Goal: Information Seeking & Learning: Learn about a topic

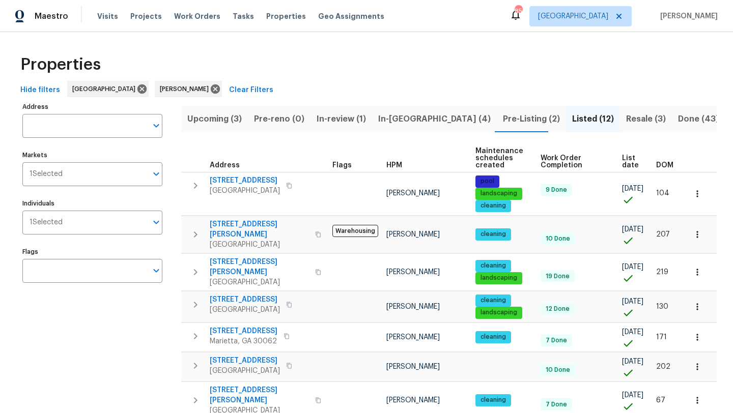
scroll to position [180, 0]
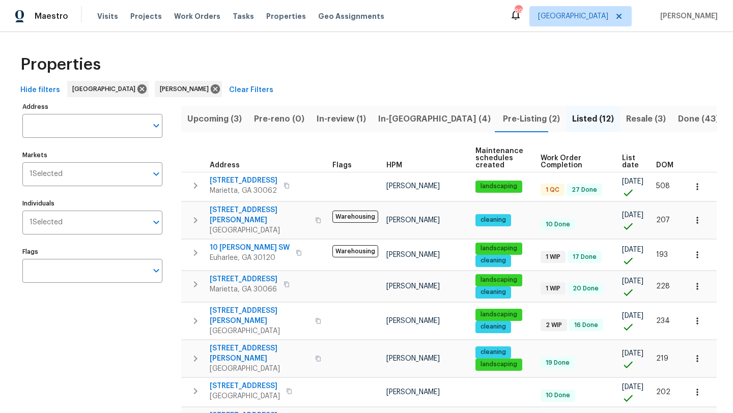
click at [387, 123] on span "In-[GEOGRAPHIC_DATA] (4)" at bounding box center [434, 119] width 112 height 14
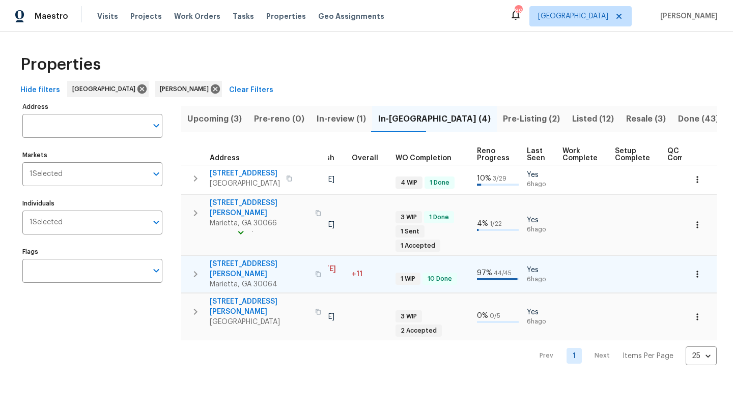
scroll to position [0, 339]
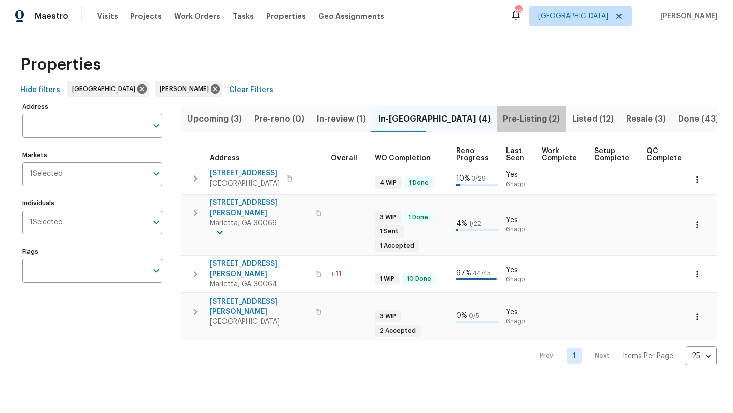
click at [503, 122] on span "Pre-Listing (2)" at bounding box center [531, 119] width 57 height 14
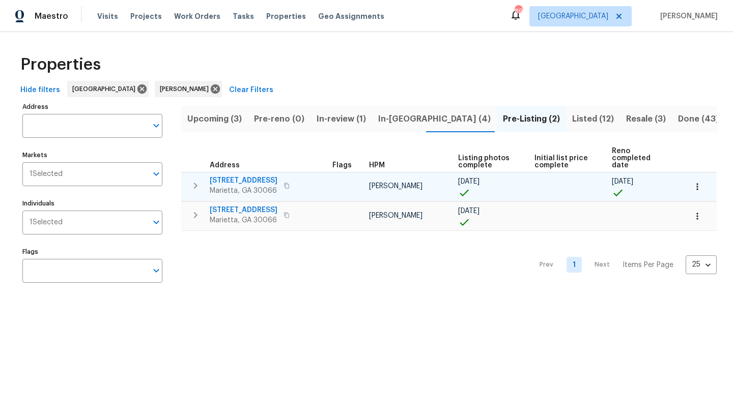
click at [259, 176] on span "180 Parkstone Way" at bounding box center [244, 181] width 68 height 10
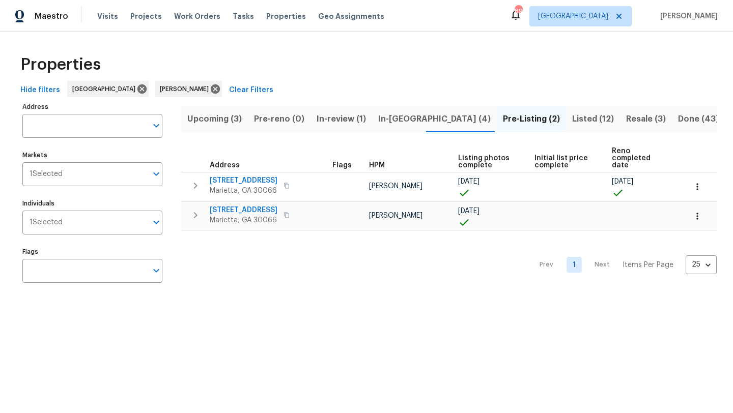
click at [219, 121] on span "Upcoming (3)" at bounding box center [214, 119] width 54 height 14
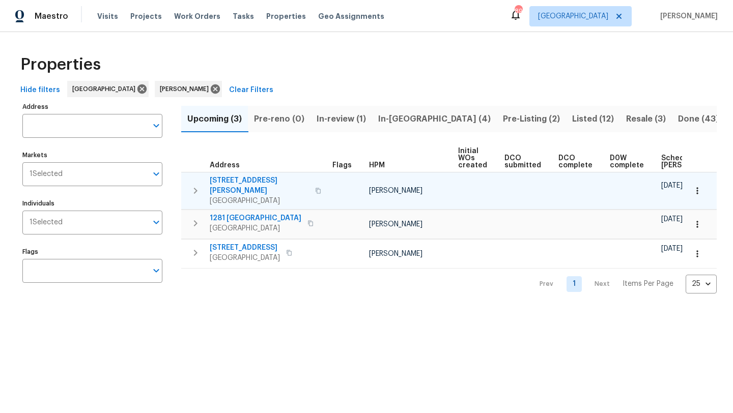
click at [248, 183] on span "72 Ann Cir SE" at bounding box center [259, 186] width 99 height 20
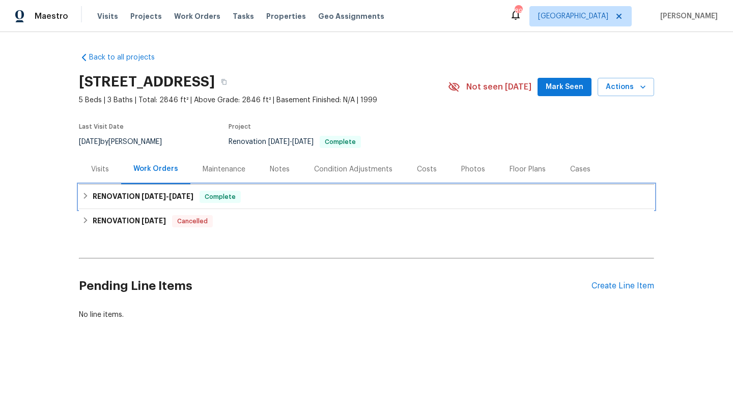
click at [175, 195] on span "9/24/25" at bounding box center [181, 196] width 24 height 7
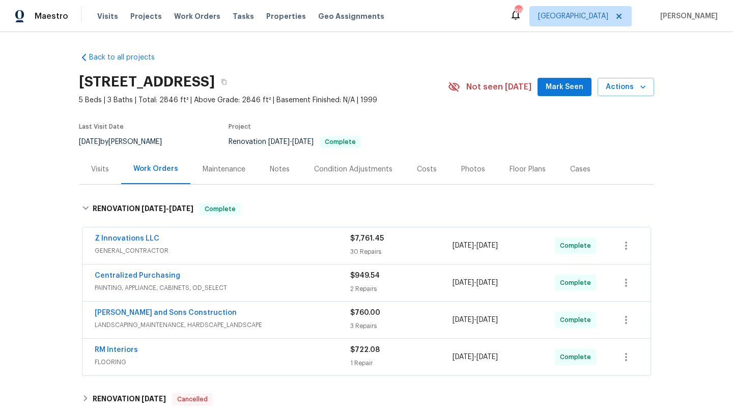
click at [276, 173] on div "Notes" at bounding box center [280, 169] width 20 height 10
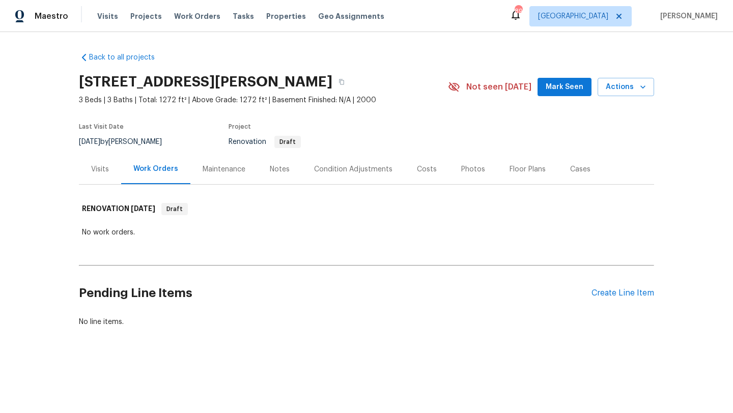
click at [291, 174] on div "Notes" at bounding box center [279, 169] width 44 height 30
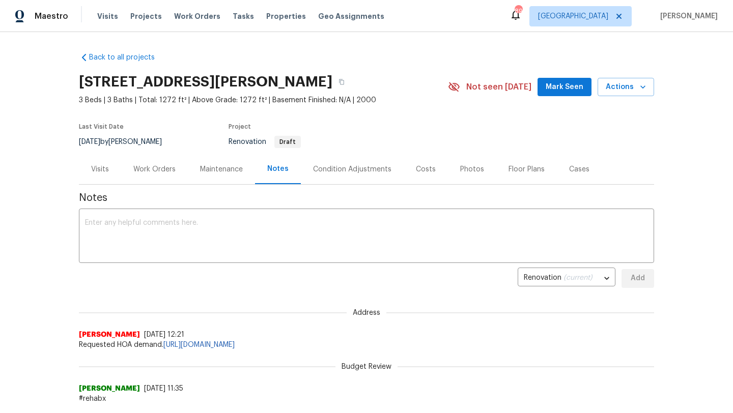
click at [106, 176] on div "Visits" at bounding box center [100, 169] width 42 height 30
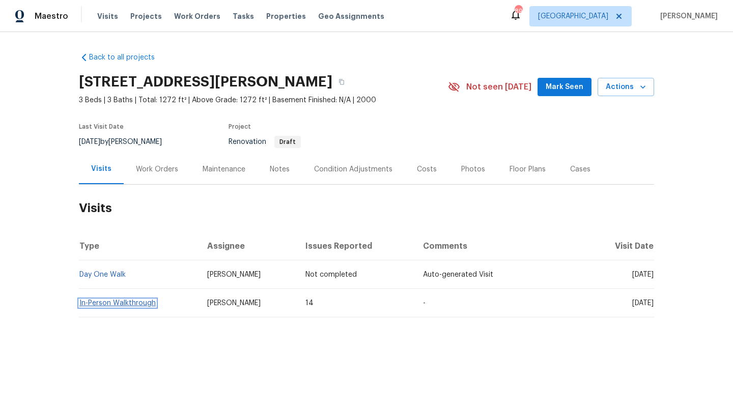
click at [135, 303] on link "In-Person Walkthrough" at bounding box center [117, 303] width 76 height 7
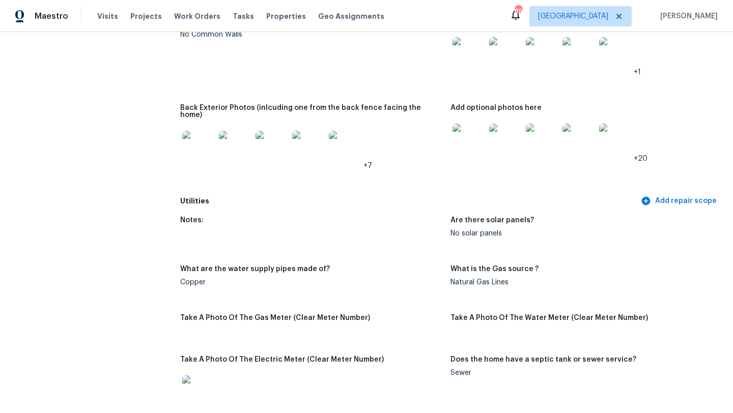
scroll to position [916, 0]
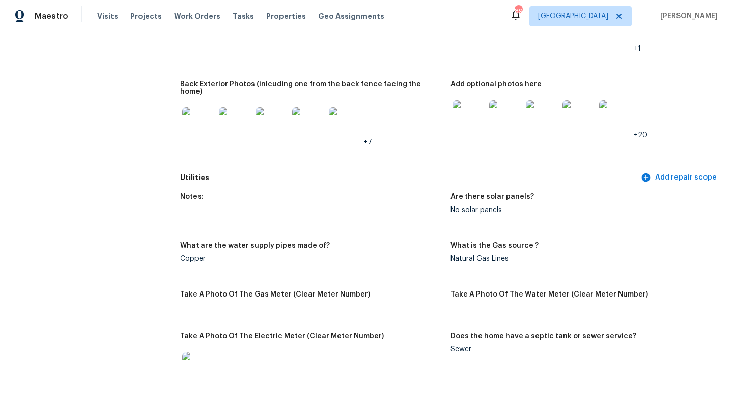
click at [576, 102] on img at bounding box center [578, 116] width 33 height 33
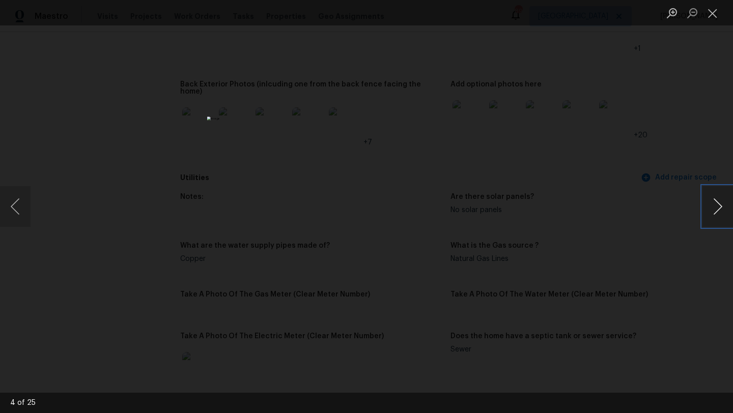
click at [715, 204] on button "Next image" at bounding box center [717, 206] width 31 height 41
click at [709, 15] on button "Close lightbox" at bounding box center [712, 13] width 20 height 18
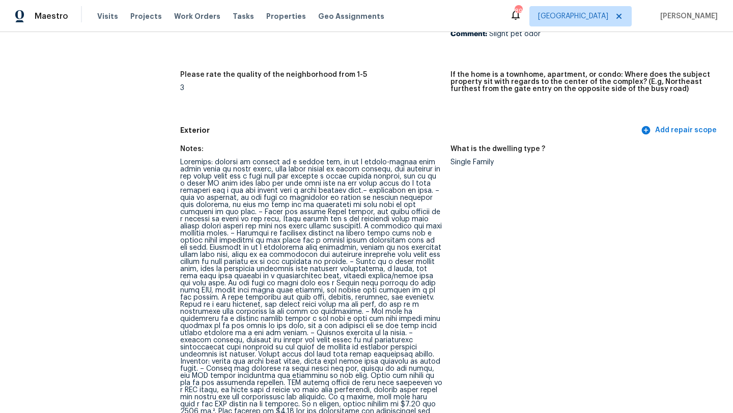
scroll to position [0, 0]
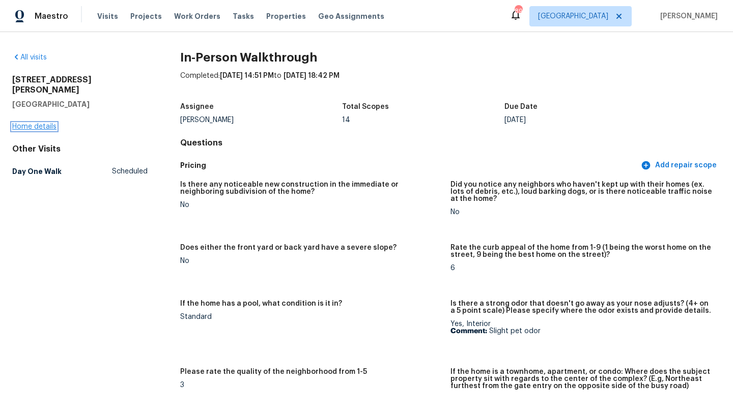
click at [41, 123] on link "Home details" at bounding box center [34, 126] width 44 height 7
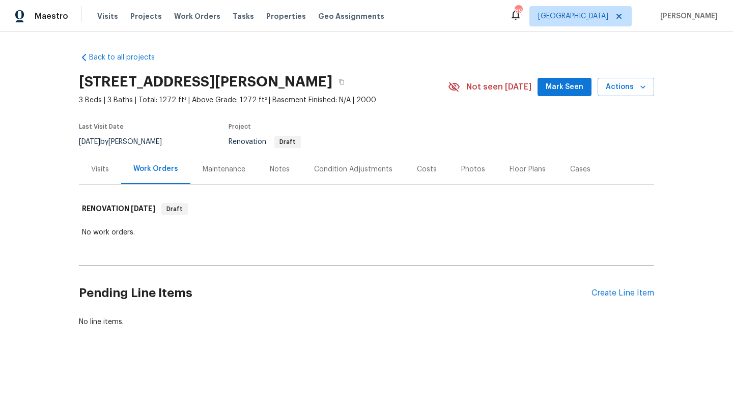
click at [279, 172] on div "Notes" at bounding box center [280, 169] width 20 height 10
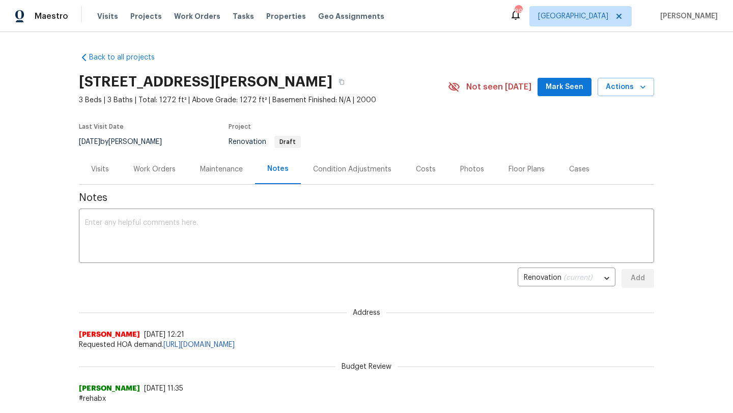
click at [460, 169] on div "Photos" at bounding box center [472, 169] width 24 height 10
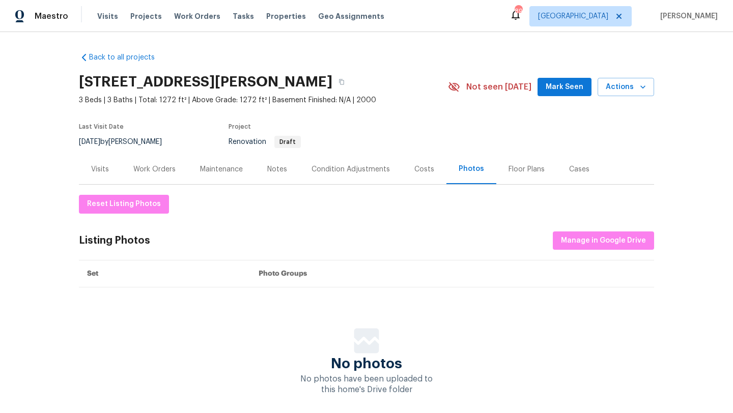
click at [430, 169] on div "Costs" at bounding box center [424, 169] width 20 height 10
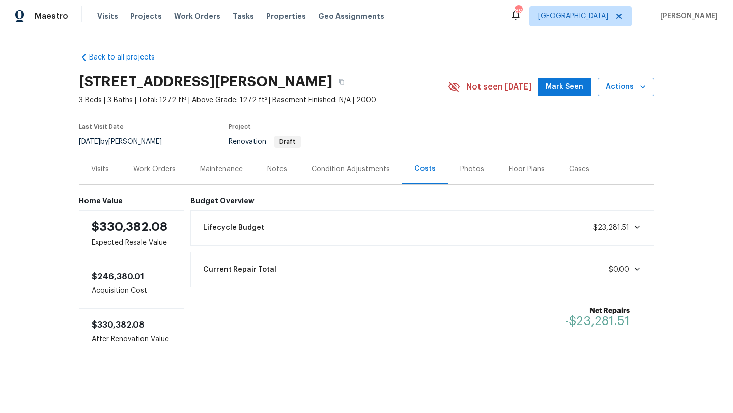
click at [354, 176] on div "Condition Adjustments" at bounding box center [350, 169] width 103 height 30
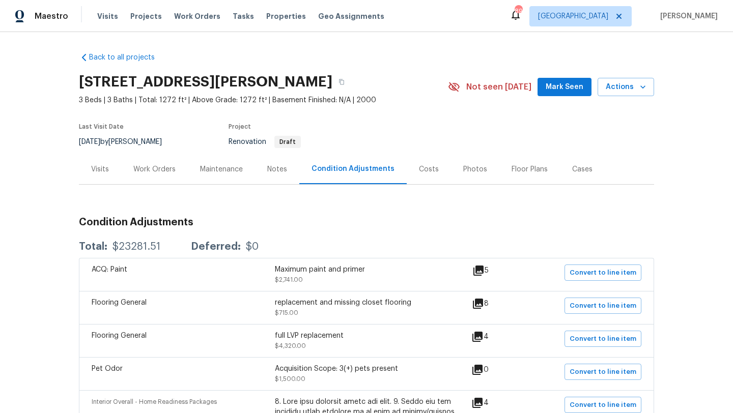
click at [150, 182] on div "Work Orders" at bounding box center [154, 169] width 67 height 30
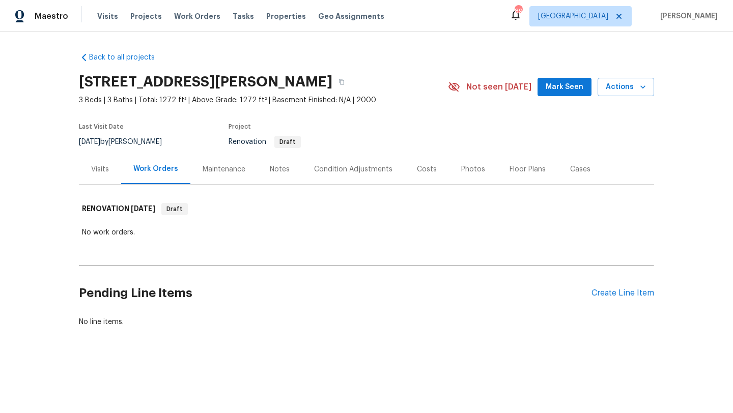
click at [105, 166] on div "Visits" at bounding box center [100, 169] width 18 height 10
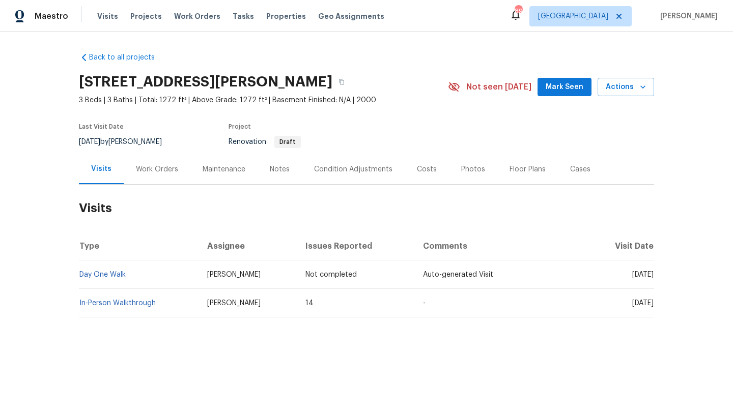
click at [274, 165] on div "Notes" at bounding box center [280, 169] width 20 height 10
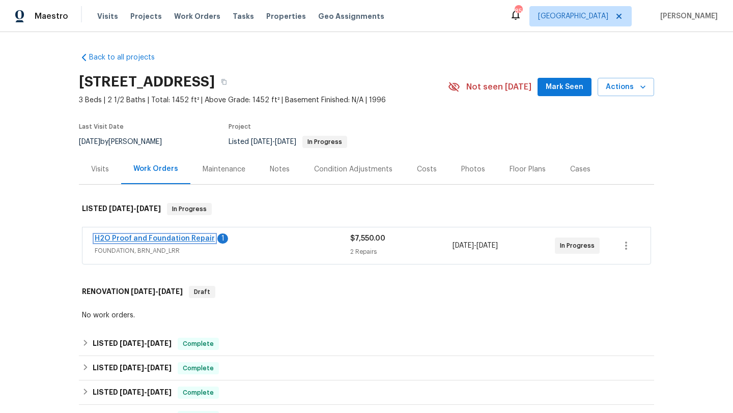
click at [159, 240] on link "H2O Proof and Foundation Repair" at bounding box center [155, 238] width 120 height 7
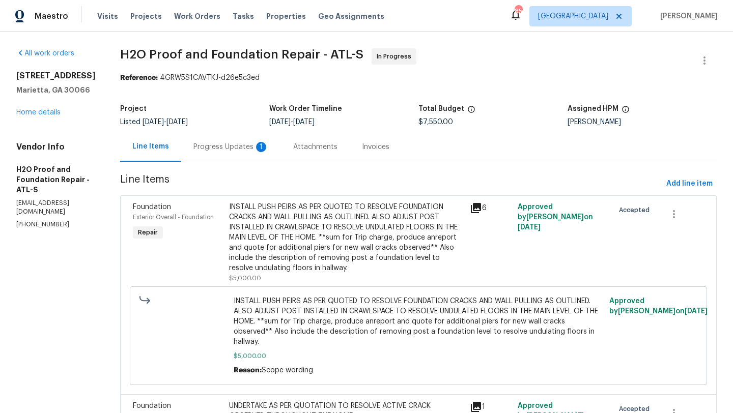
click at [256, 149] on div "1" at bounding box center [261, 147] width 10 height 10
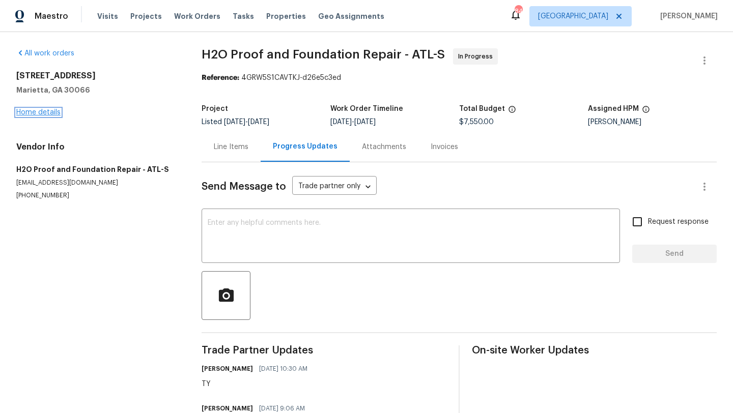
click at [51, 114] on link "Home details" at bounding box center [38, 112] width 44 height 7
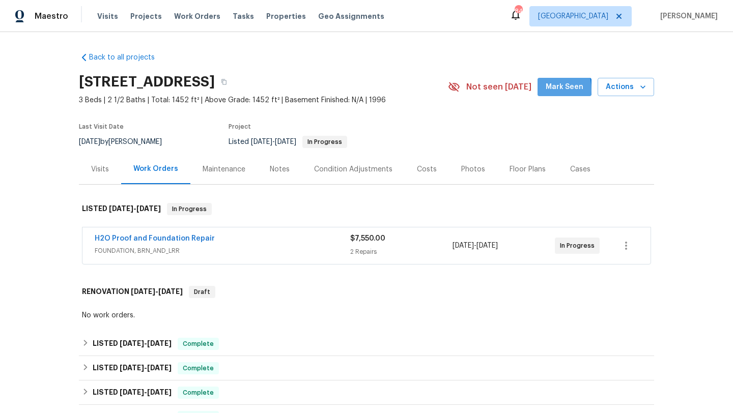
click at [543, 91] on button "Mark Seen" at bounding box center [564, 87] width 54 height 19
click at [276, 172] on div "Notes" at bounding box center [280, 169] width 20 height 10
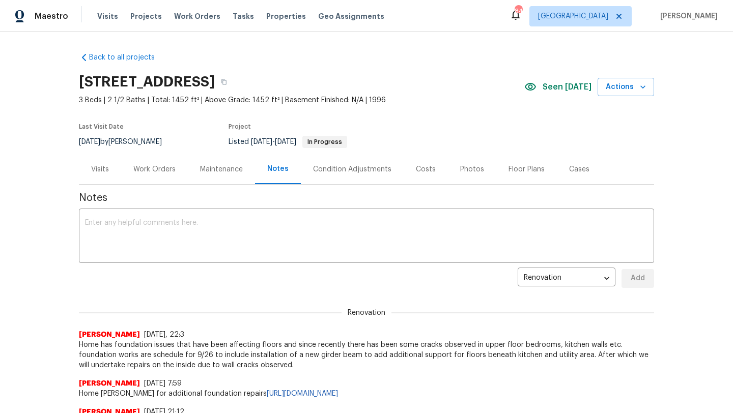
click at [104, 170] on div "Visits" at bounding box center [100, 169] width 18 height 10
